Goal: Task Accomplishment & Management: Complete application form

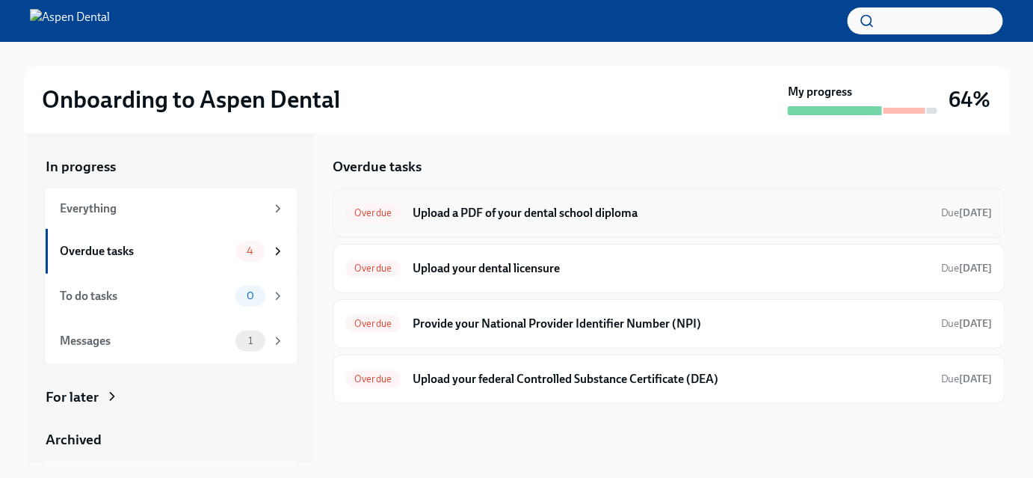
click at [519, 221] on h6 "Upload a PDF of your dental school diploma" at bounding box center [671, 213] width 516 height 16
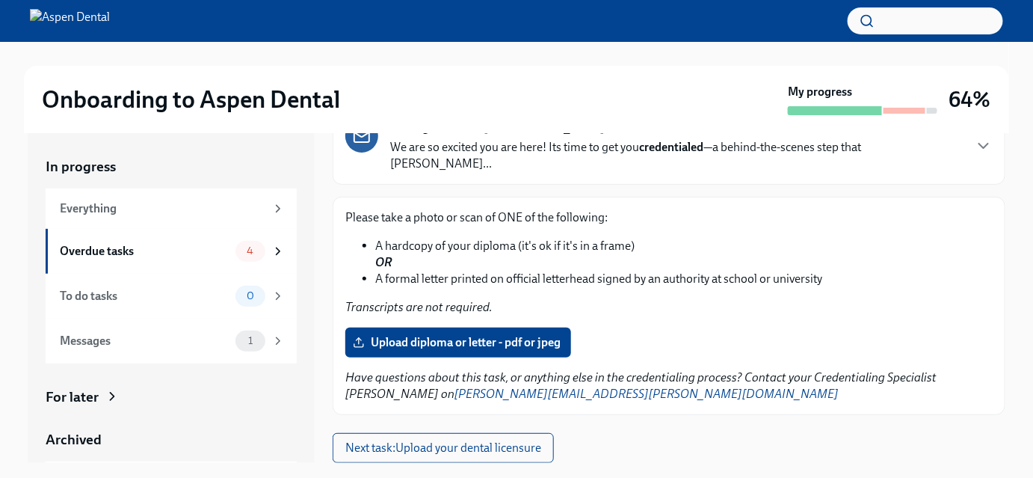
scroll to position [155, 0]
click at [496, 342] on span "Upload diploma or letter - pdf or jpeg" at bounding box center [458, 342] width 205 height 15
click at [0, 0] on input "Upload diploma or letter - pdf or jpeg" at bounding box center [0, 0] width 0 height 0
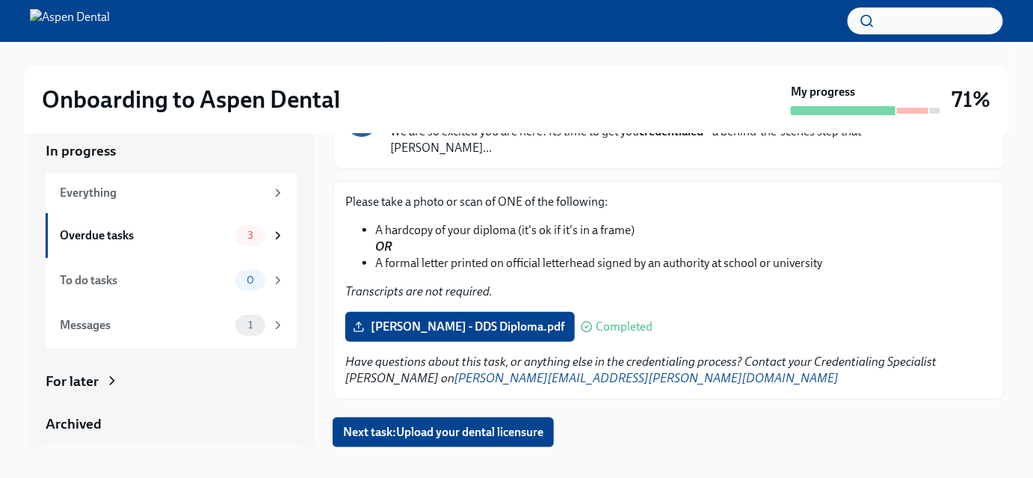
scroll to position [0, 0]
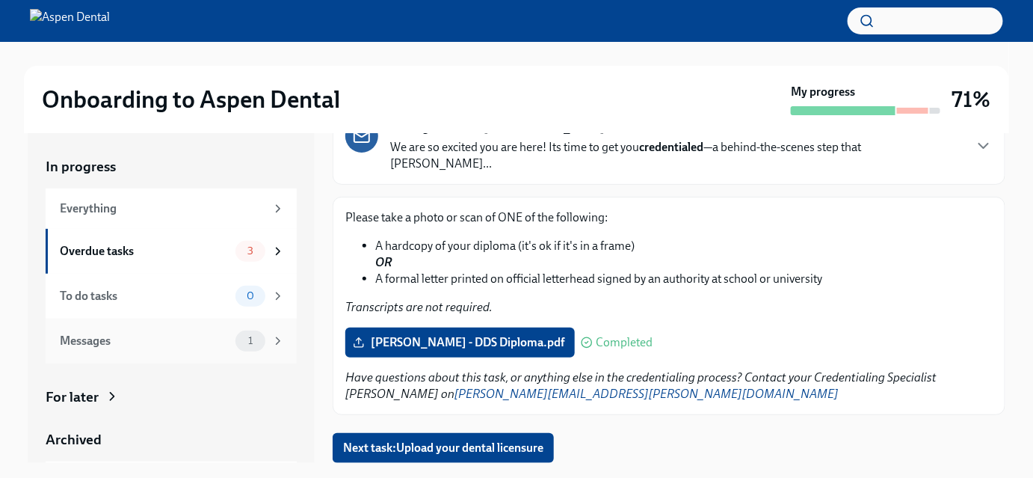
click at [179, 349] on div "Messages" at bounding box center [145, 341] width 170 height 16
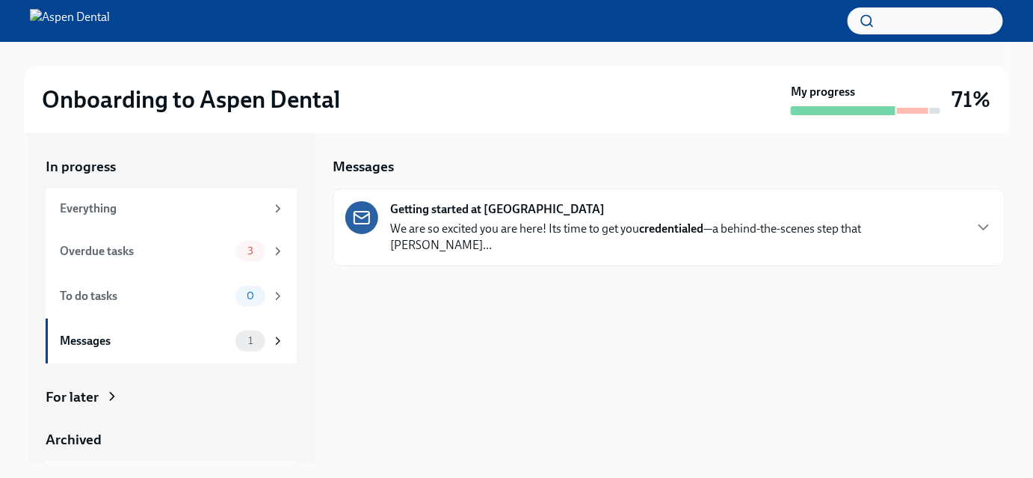
click at [450, 217] on strong "Getting started at [GEOGRAPHIC_DATA]" at bounding box center [497, 209] width 215 height 16
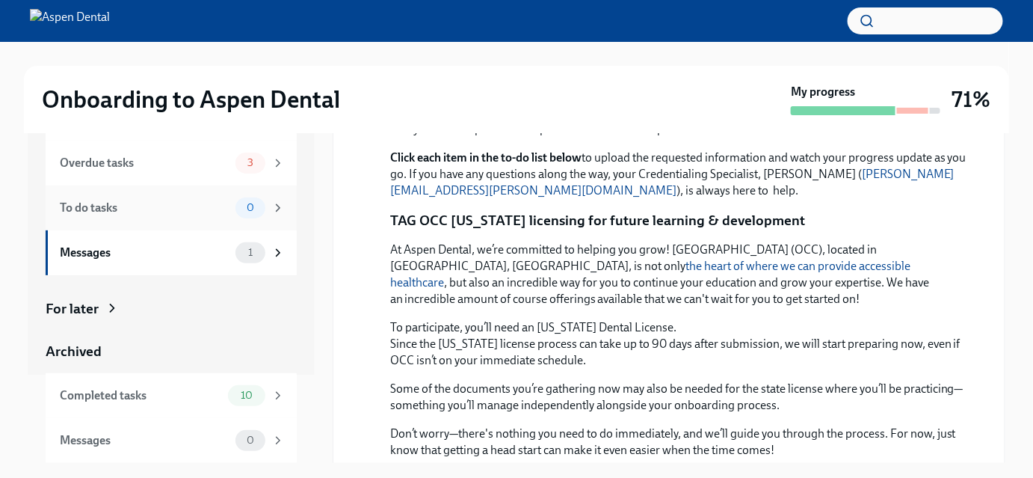
scroll to position [105, 0]
click at [120, 311] on icon at bounding box center [112, 307] width 15 height 15
